Goal: Task Accomplishment & Management: Use online tool/utility

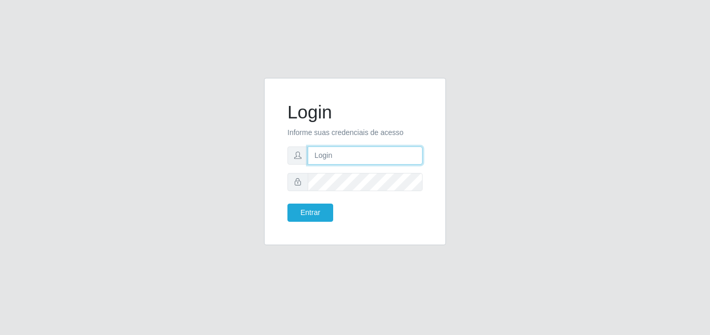
click at [326, 156] on input "text" at bounding box center [365, 156] width 115 height 18
type input "83994181153"
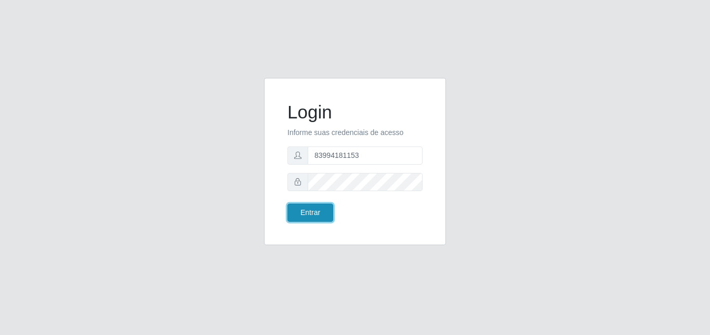
click at [308, 212] on button "Entrar" at bounding box center [311, 213] width 46 height 18
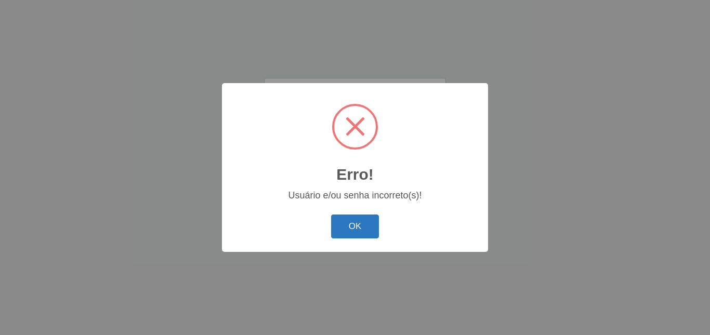
click at [357, 227] on button "OK" at bounding box center [355, 227] width 48 height 24
